Goal: Task Accomplishment & Management: Manage account settings

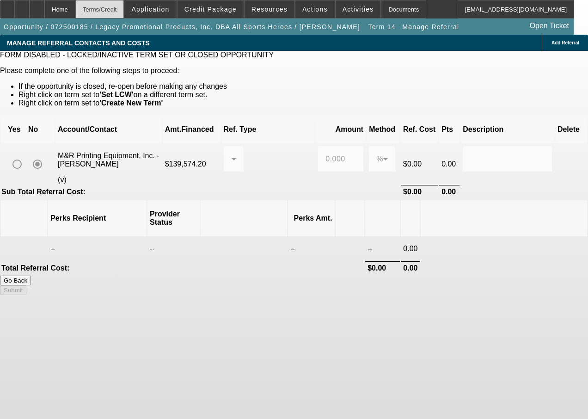
click at [124, 11] on div "Terms/Credit" at bounding box center [99, 9] width 49 height 18
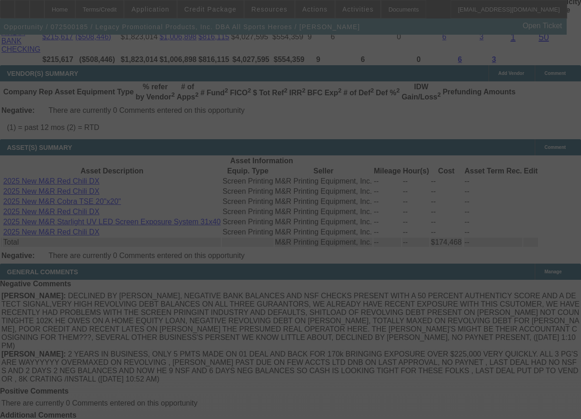
scroll to position [2057, 0]
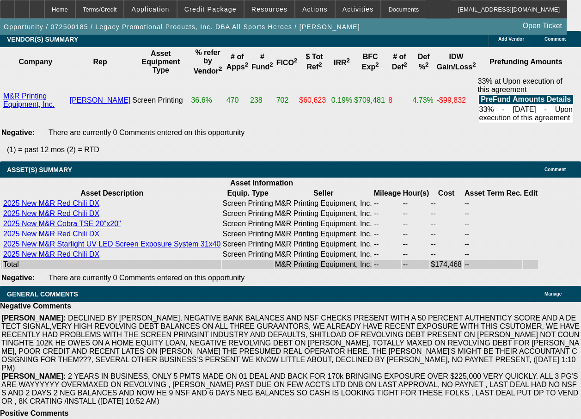
select select "0.2"
select select "2"
select select "0"
select select "2"
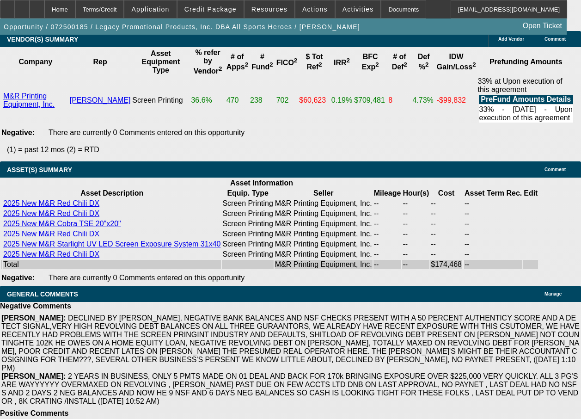
select select "0"
select select "2"
select select "0"
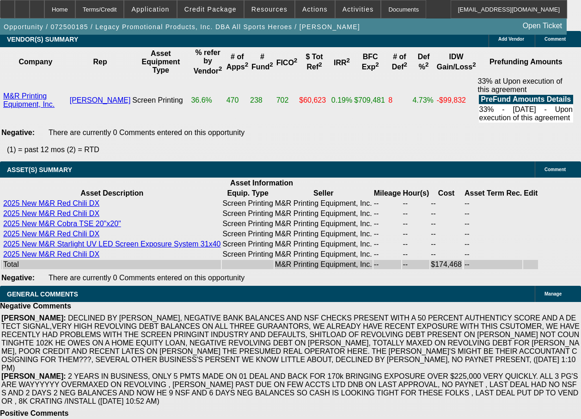
select select "2"
select select "0"
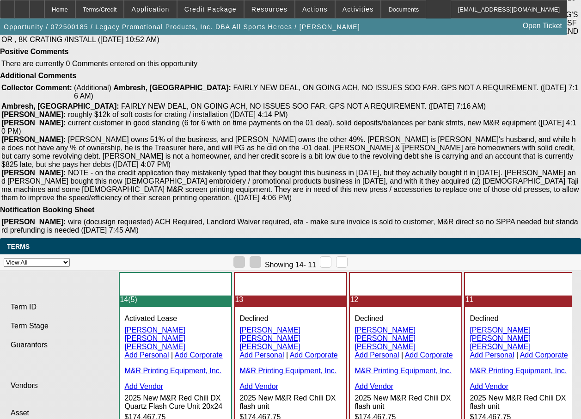
select select "1"
select select "2"
select select "6"
select select "1"
select select "2"
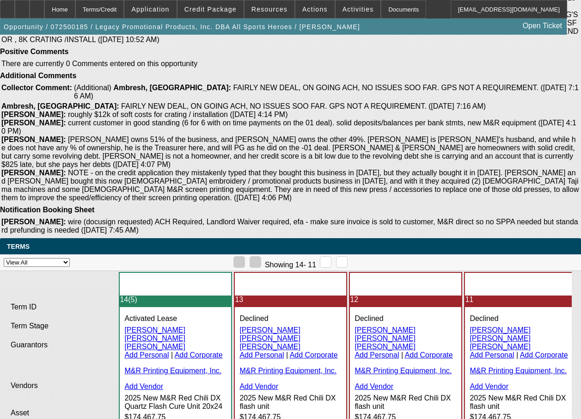
select select "6"
select select "1"
select select "2"
select select "6"
select select "1"
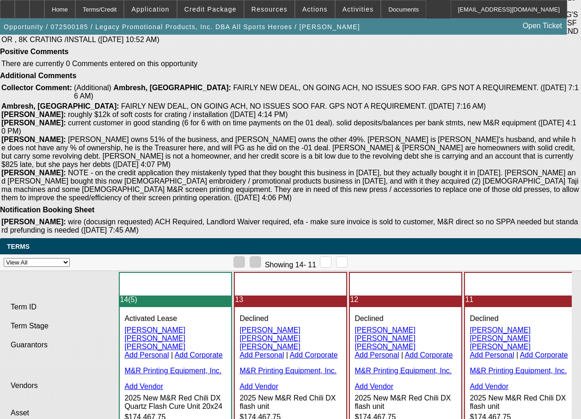
select select "2"
select select "6"
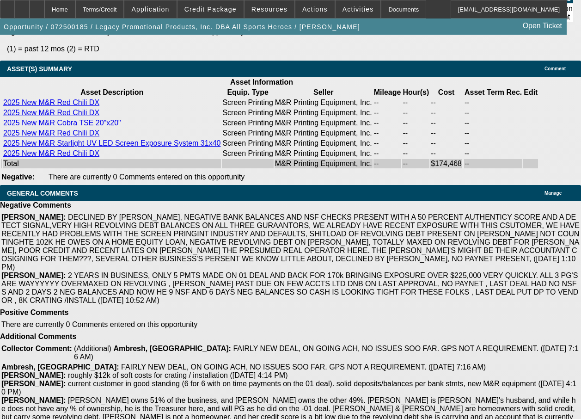
scroll to position [2195, 0]
